Goal: Task Accomplishment & Management: Manage account settings

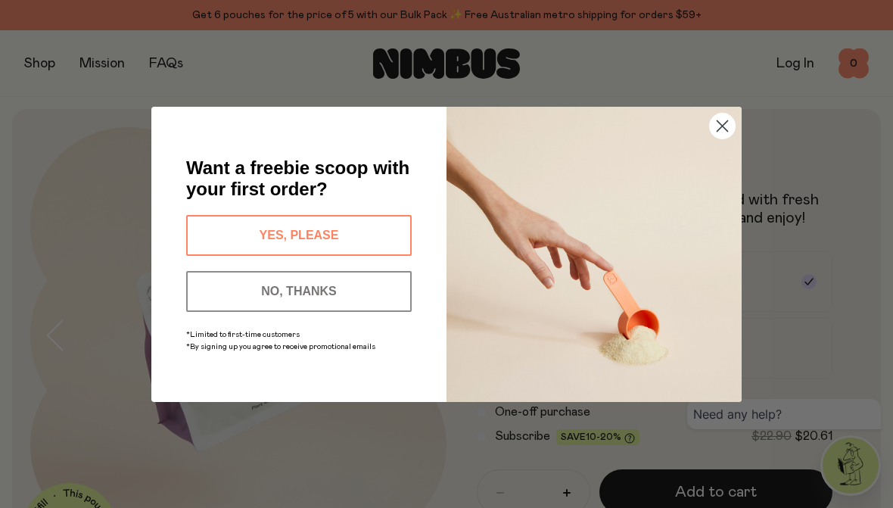
click at [726, 117] on circle "Close dialog" at bounding box center [722, 125] width 25 height 25
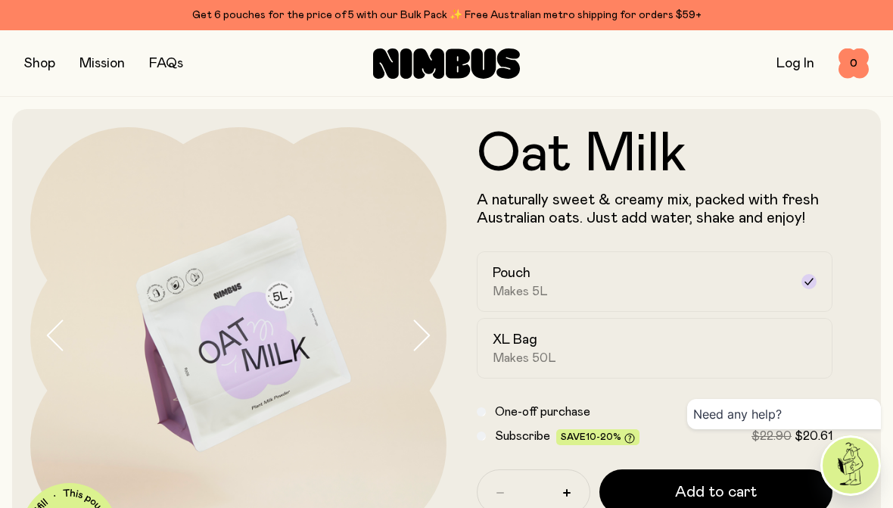
click at [783, 66] on link "Log In" at bounding box center [796, 64] width 38 height 14
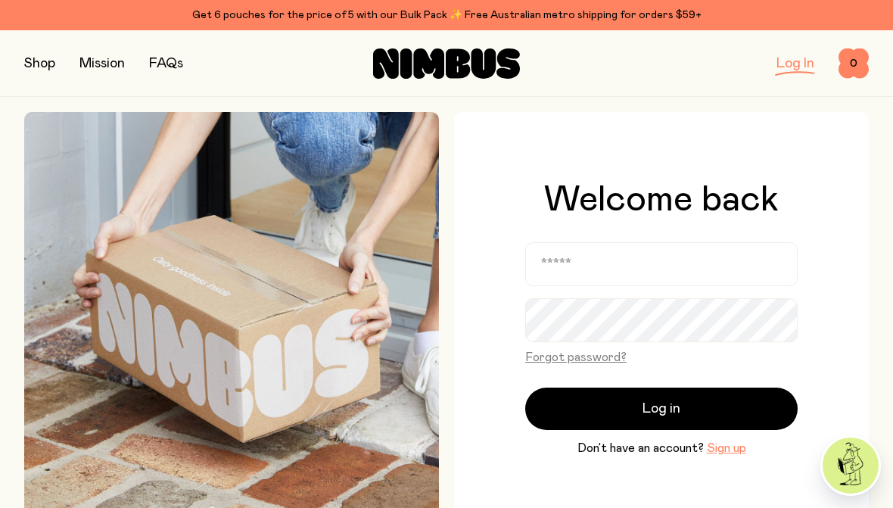
click at [624, 278] on input "email" at bounding box center [661, 264] width 272 height 44
type input "**********"
click at [703, 418] on button "Log in" at bounding box center [661, 409] width 272 height 42
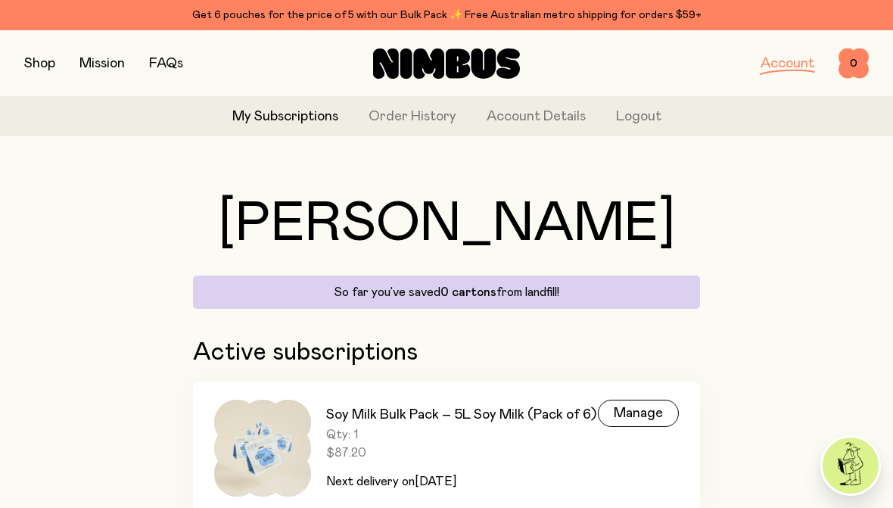
click at [553, 296] on p "So far you’ve saved 0 cartons from landfill!" at bounding box center [446, 292] width 489 height 15
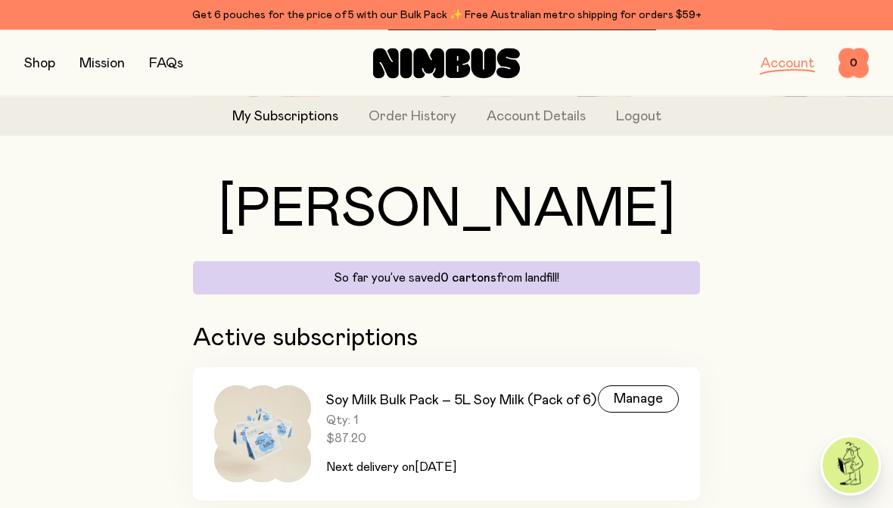
scroll to position [61, 0]
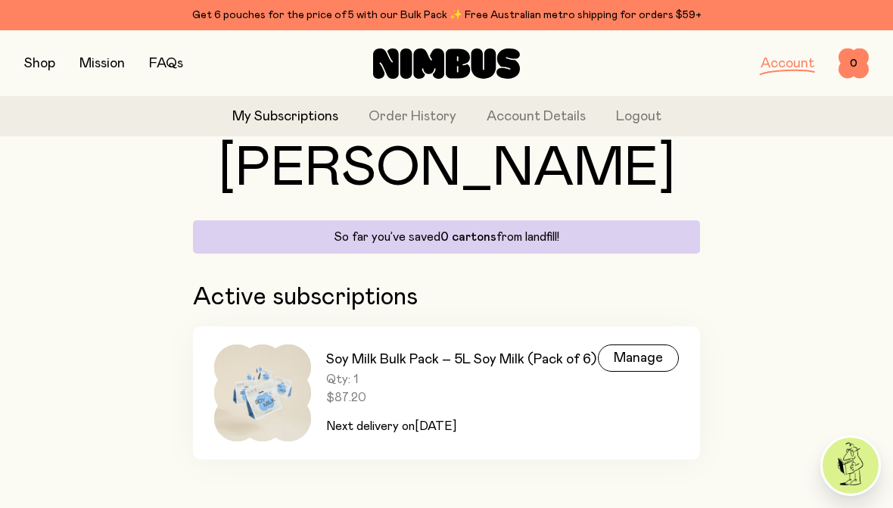
click at [656, 353] on div "Manage" at bounding box center [638, 357] width 81 height 27
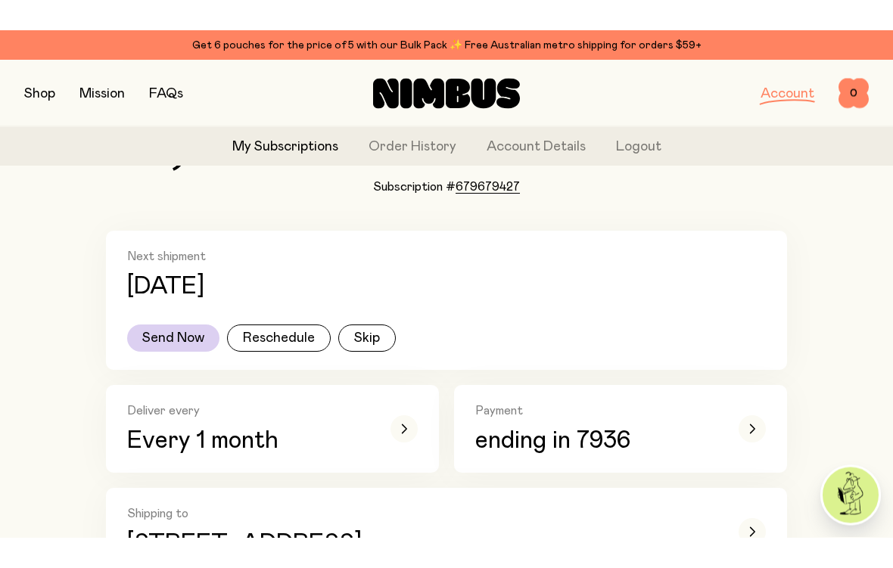
scroll to position [109, 0]
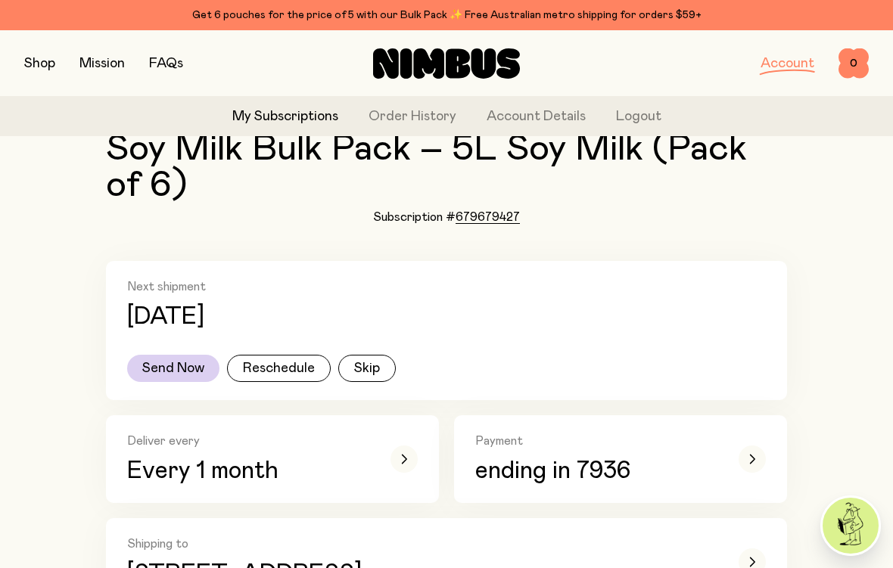
click at [383, 371] on button "Skip" at bounding box center [367, 368] width 58 height 27
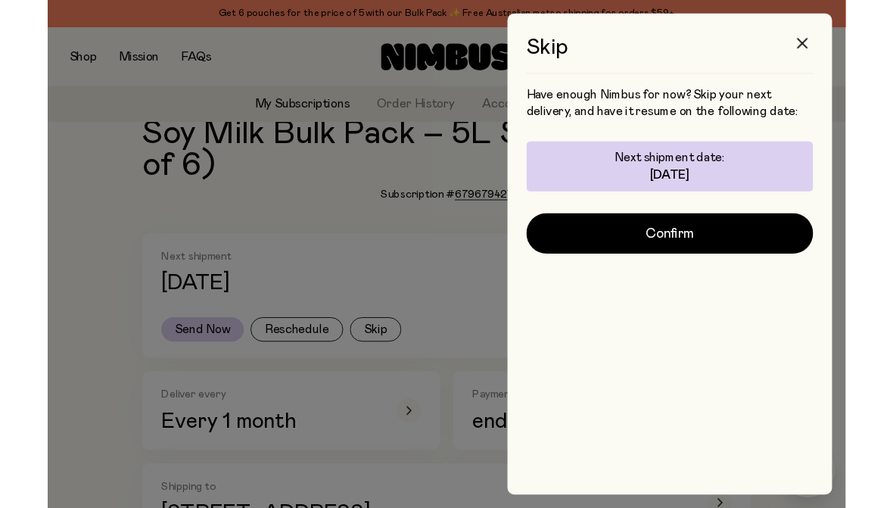
scroll to position [0, 0]
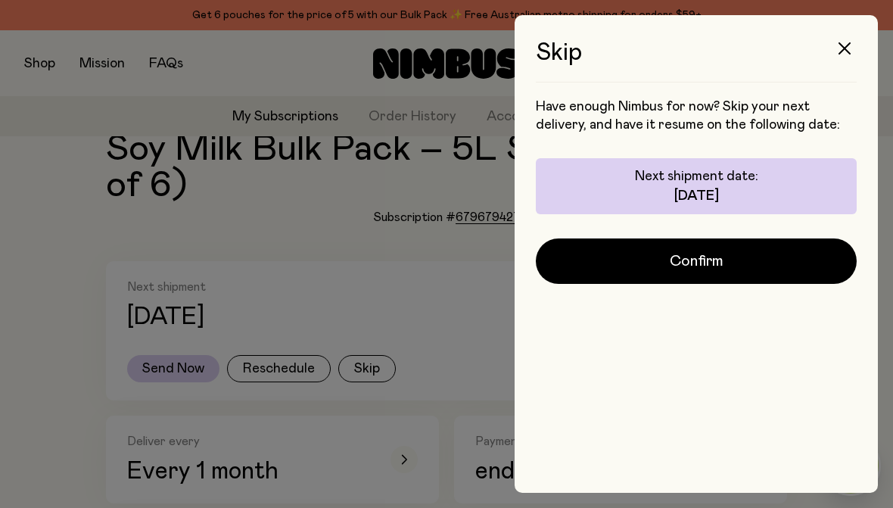
click at [762, 266] on button "Confirm" at bounding box center [696, 260] width 321 height 45
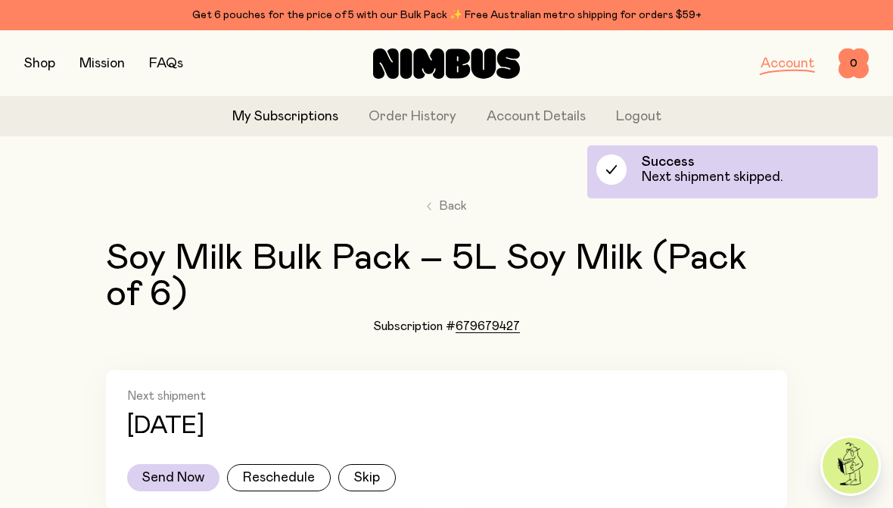
scroll to position [109, 0]
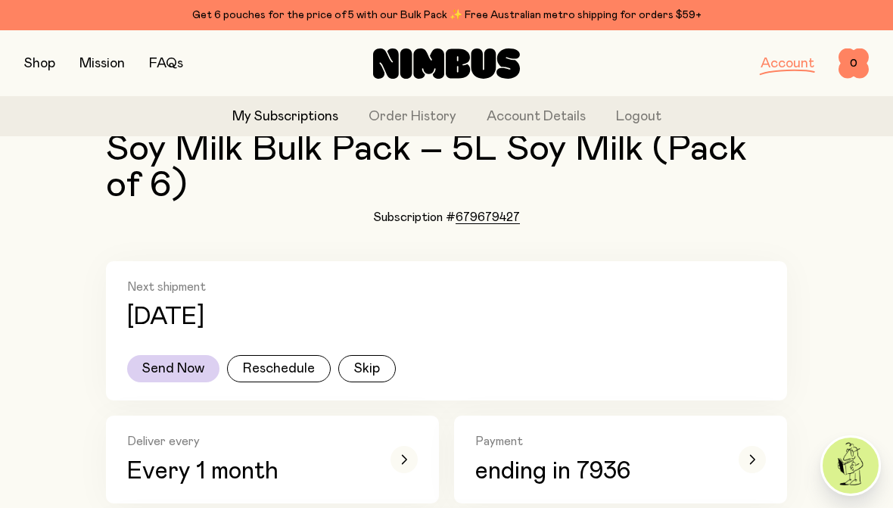
click at [382, 366] on button "Skip" at bounding box center [367, 368] width 58 height 27
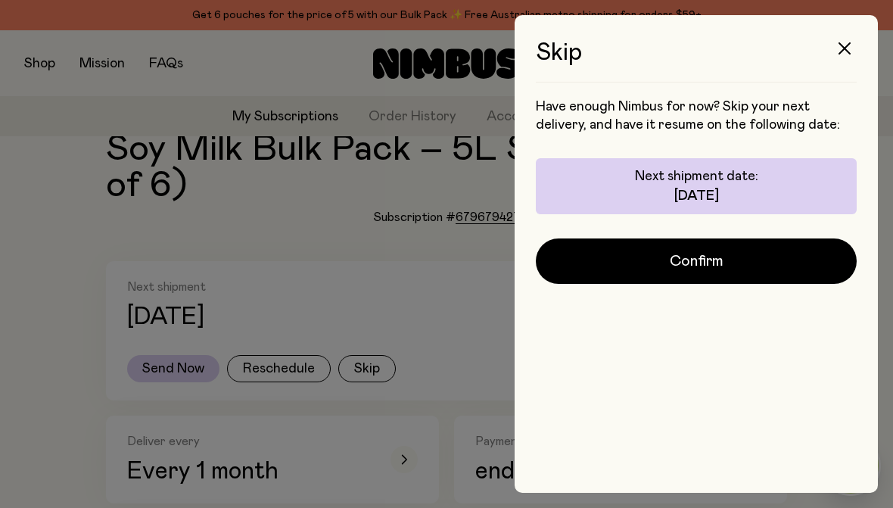
click at [640, 273] on button "Confirm" at bounding box center [696, 260] width 321 height 45
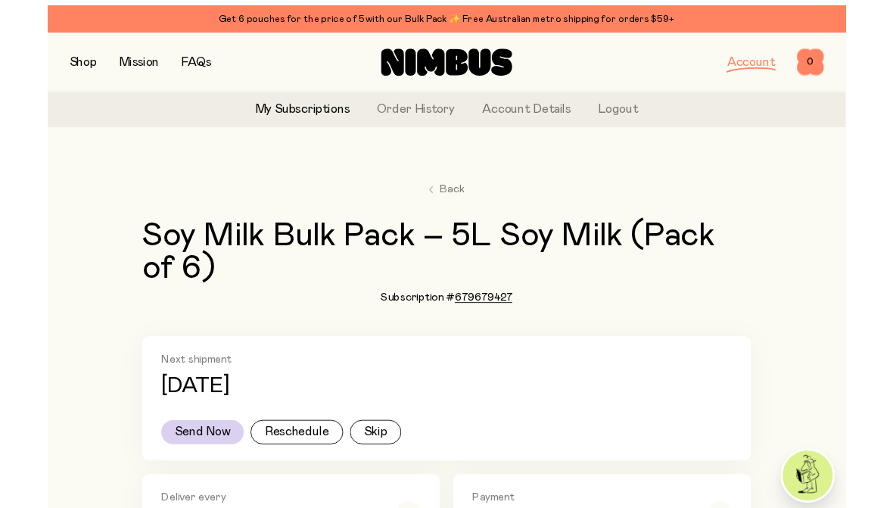
scroll to position [77, 0]
